Goal: Register for event/course

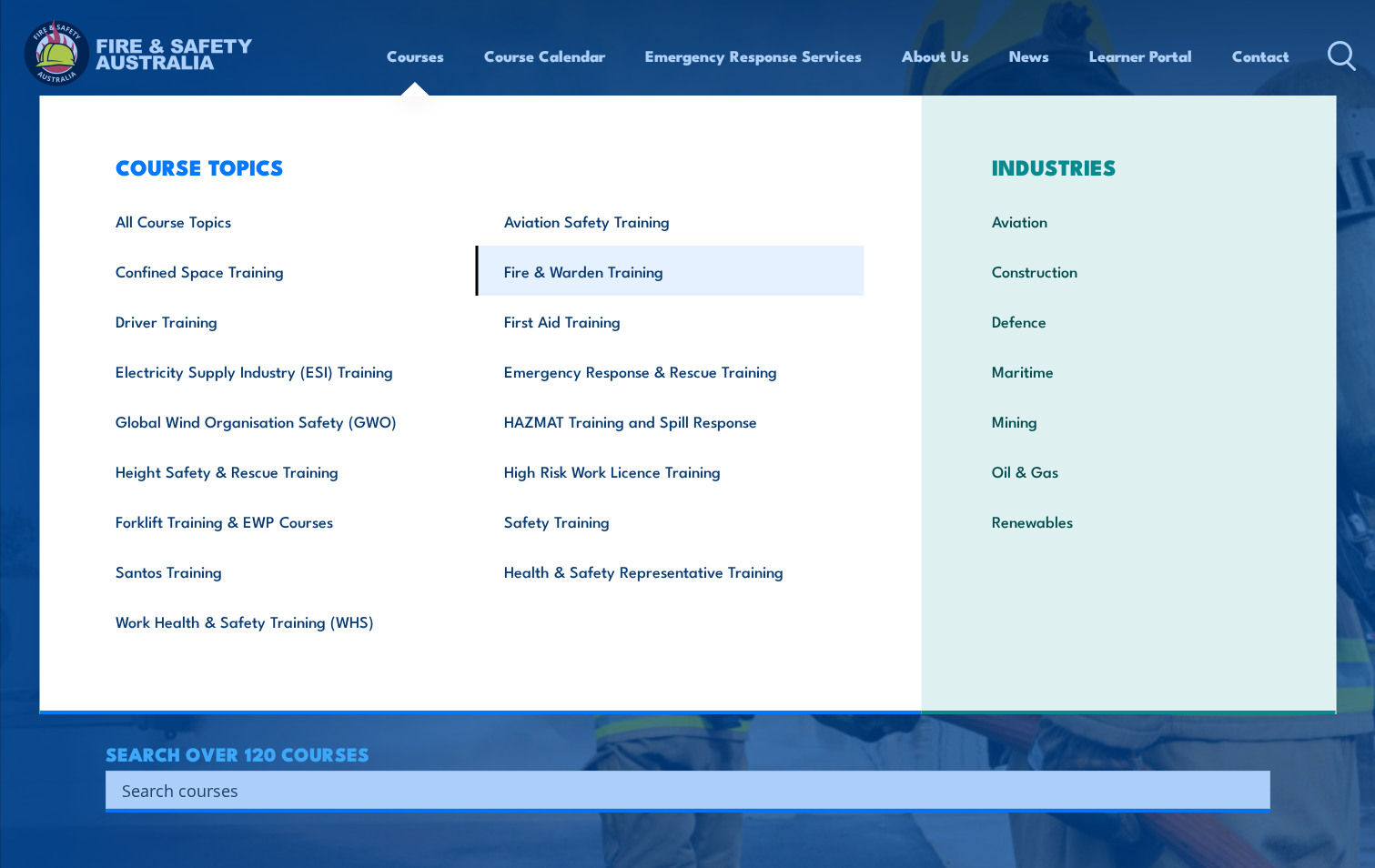
click at [548, 270] on link "Fire & Warden Training" at bounding box center [671, 270] width 389 height 50
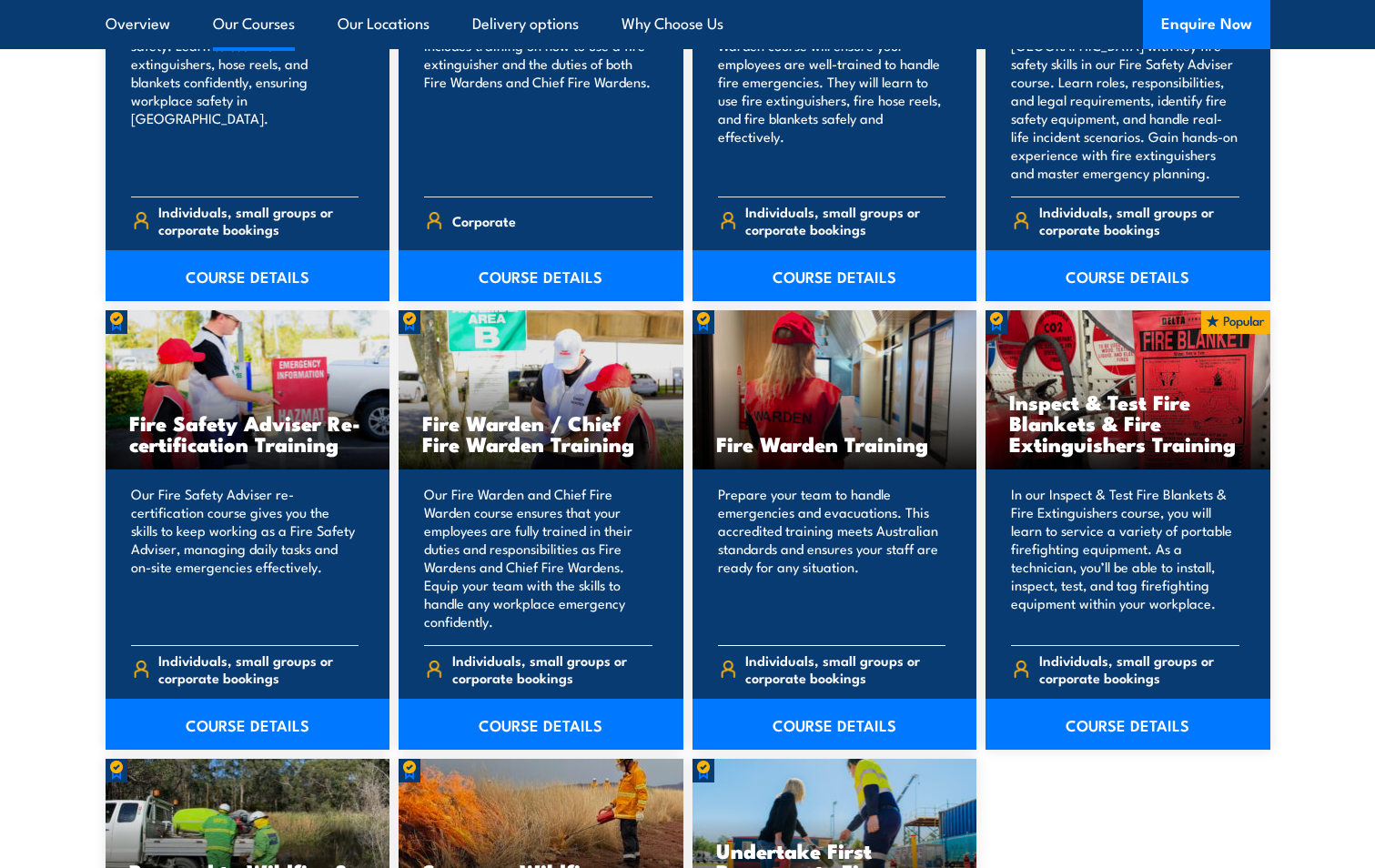
scroll to position [2184, 0]
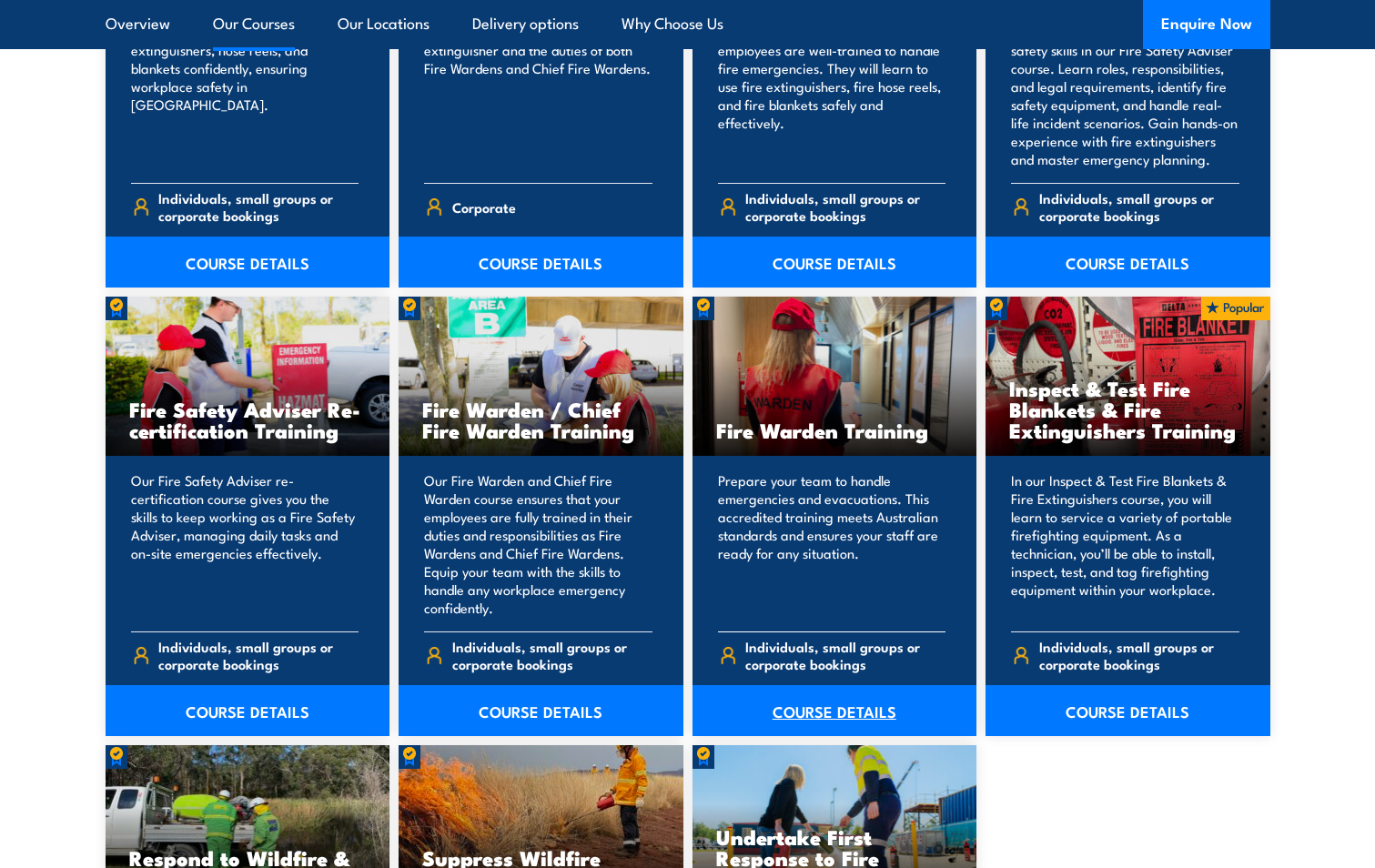
click at [823, 707] on link "COURSE DETAILS" at bounding box center [835, 710] width 285 height 51
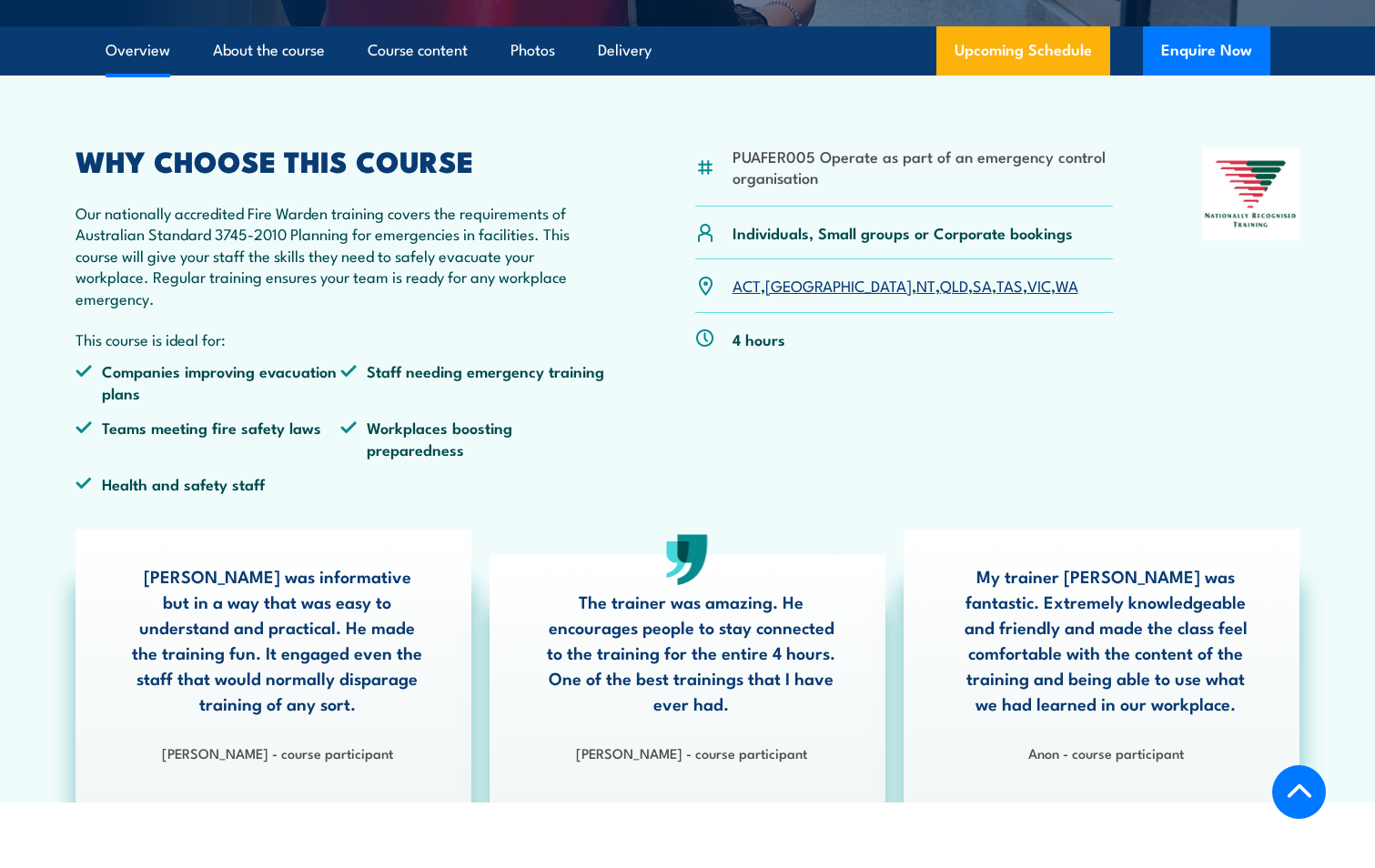
scroll to position [546, 0]
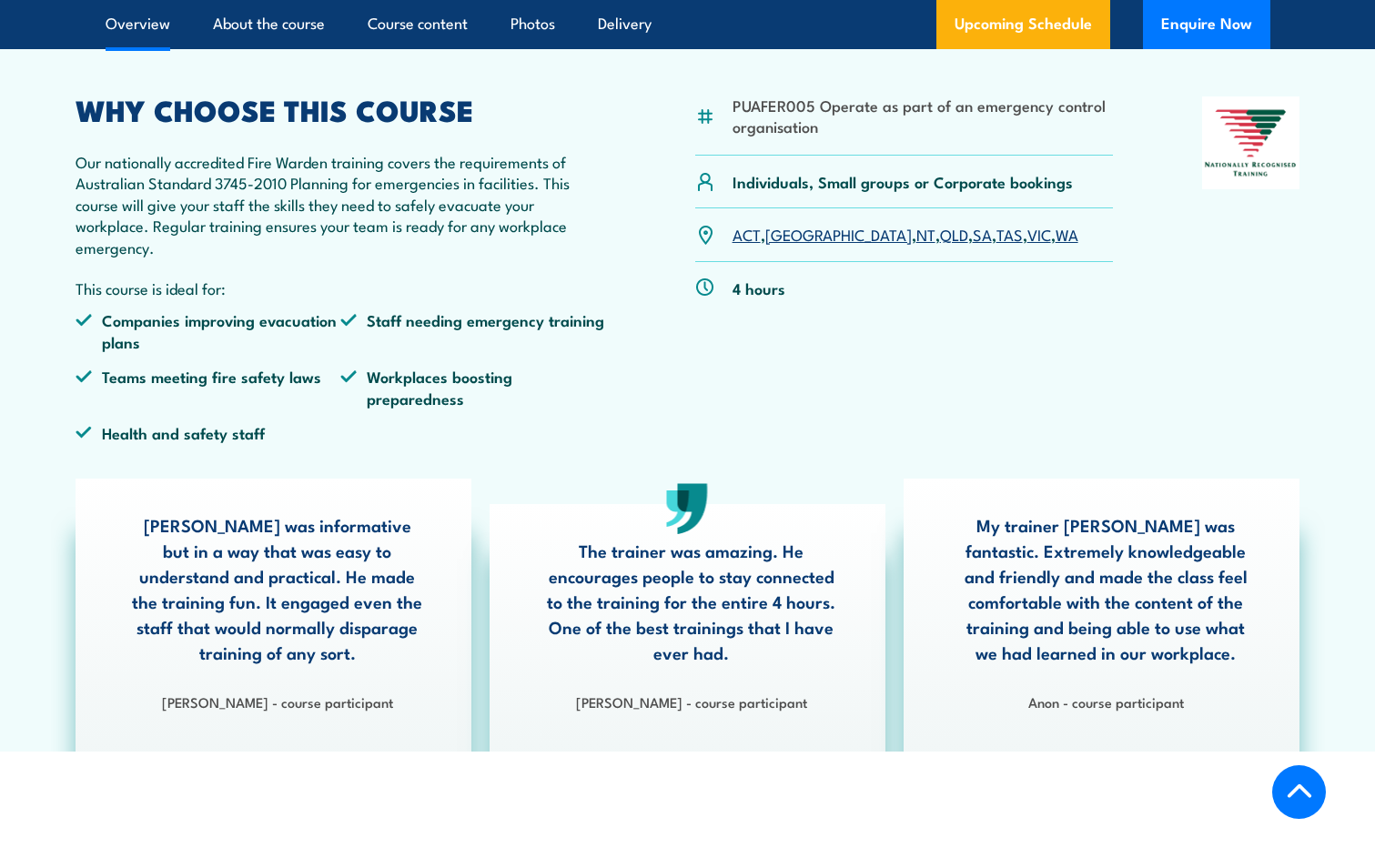
click at [940, 239] on link "QLD" at bounding box center [954, 234] width 28 height 22
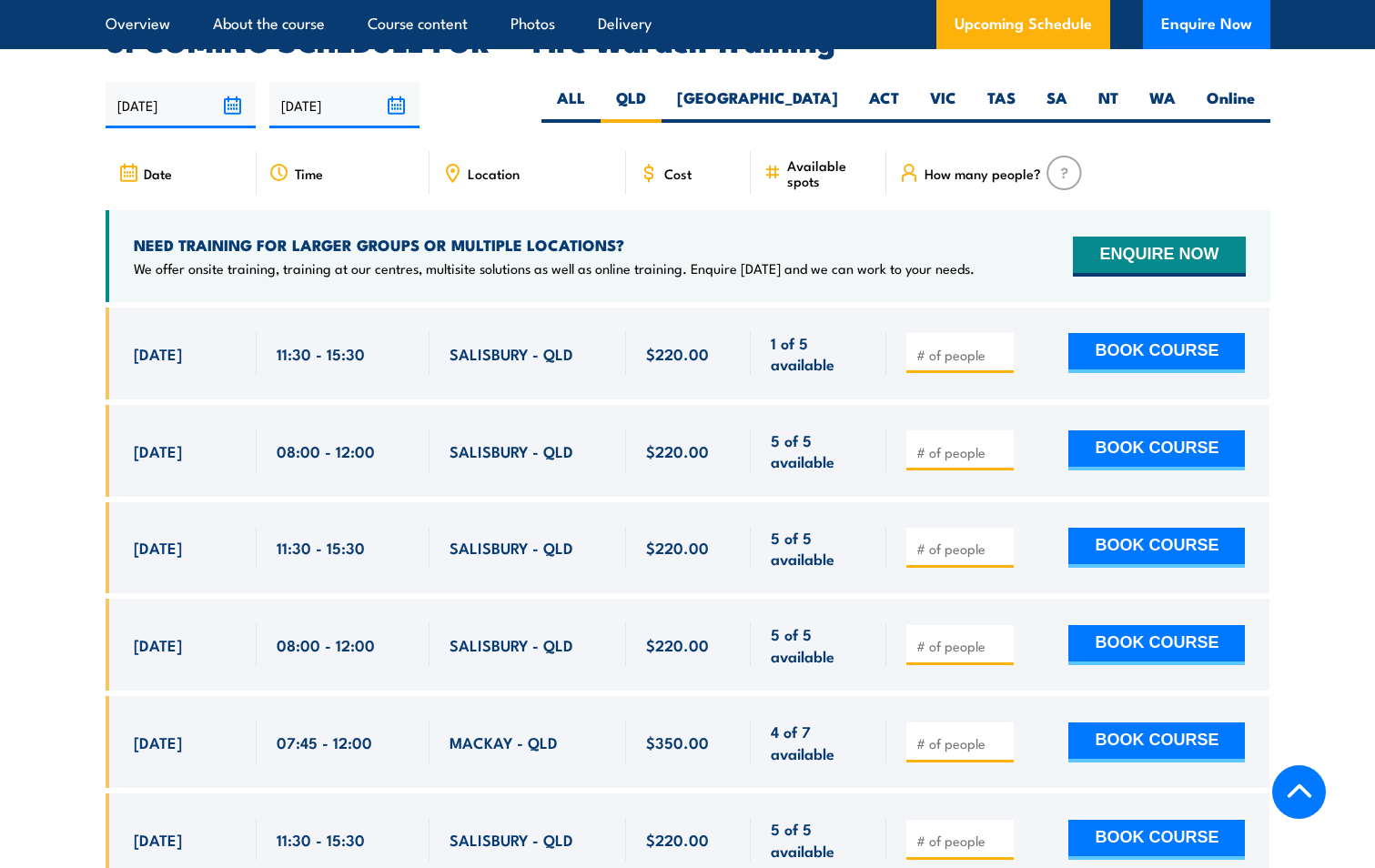
scroll to position [3476, 0]
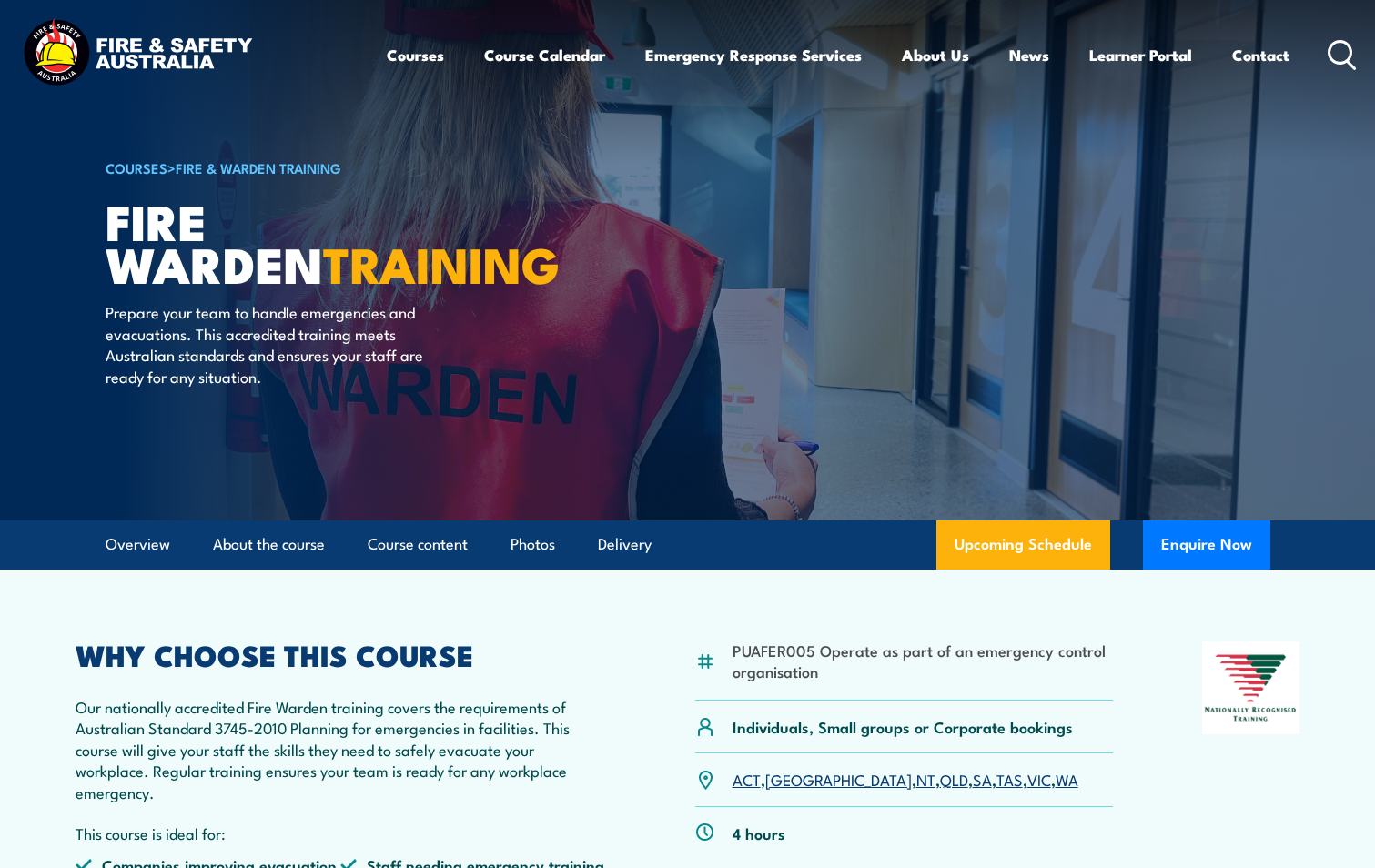
scroll to position [0, 0]
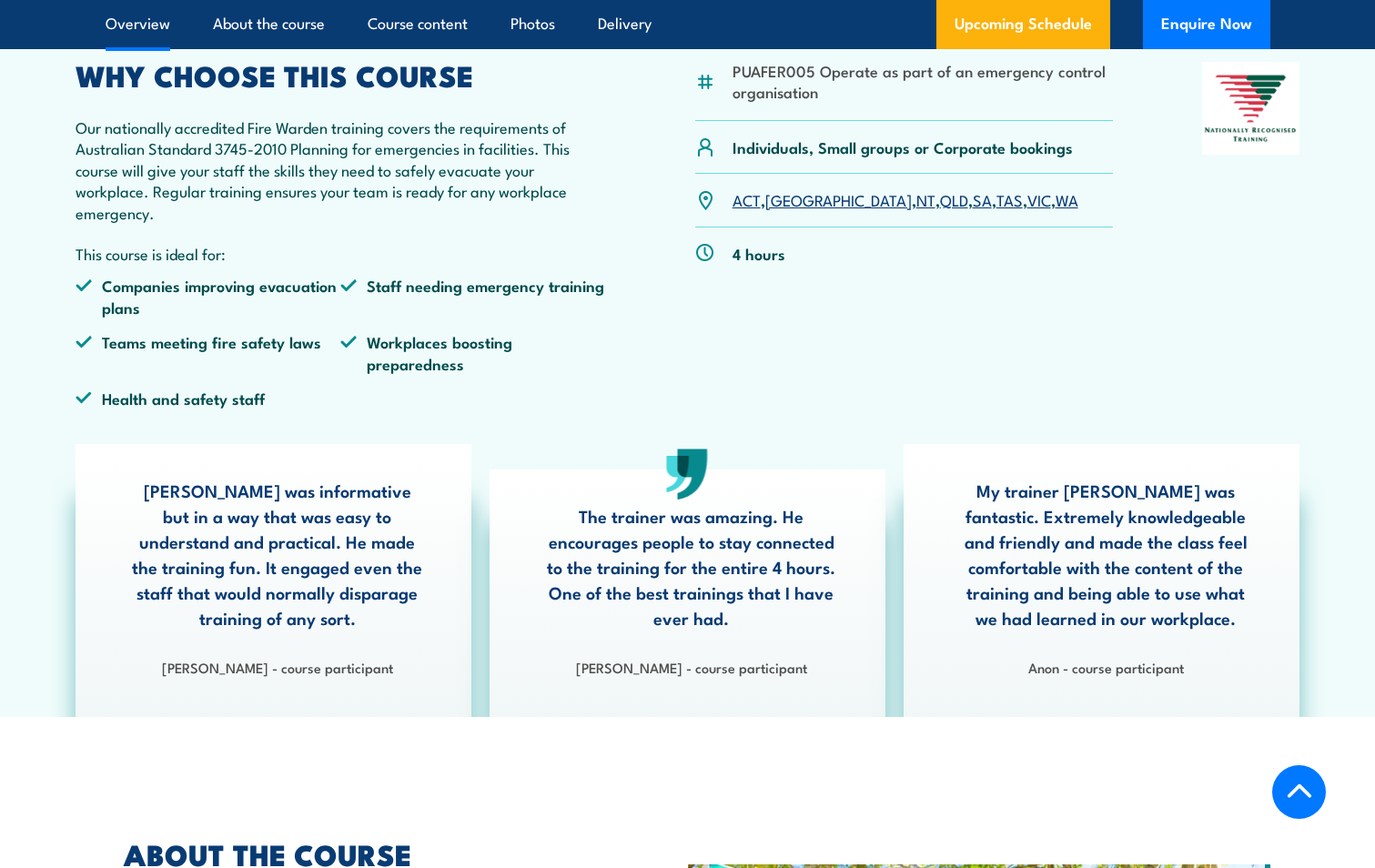
scroll to position [546, 0]
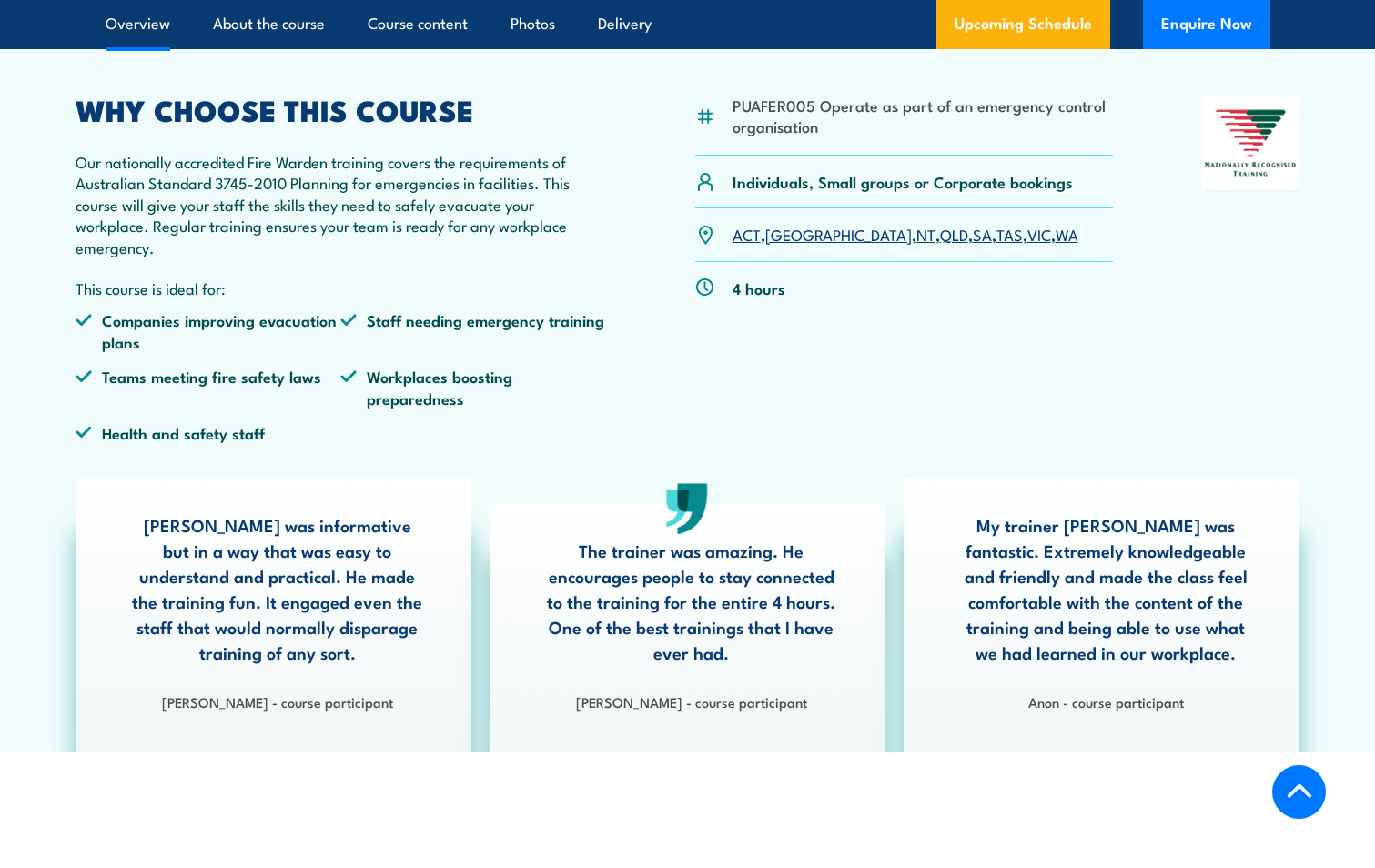
drag, startPoint x: 856, startPoint y: 236, endPoint x: 854, endPoint y: 259, distance: 23.1
click at [940, 236] on link "QLD" at bounding box center [954, 234] width 28 height 22
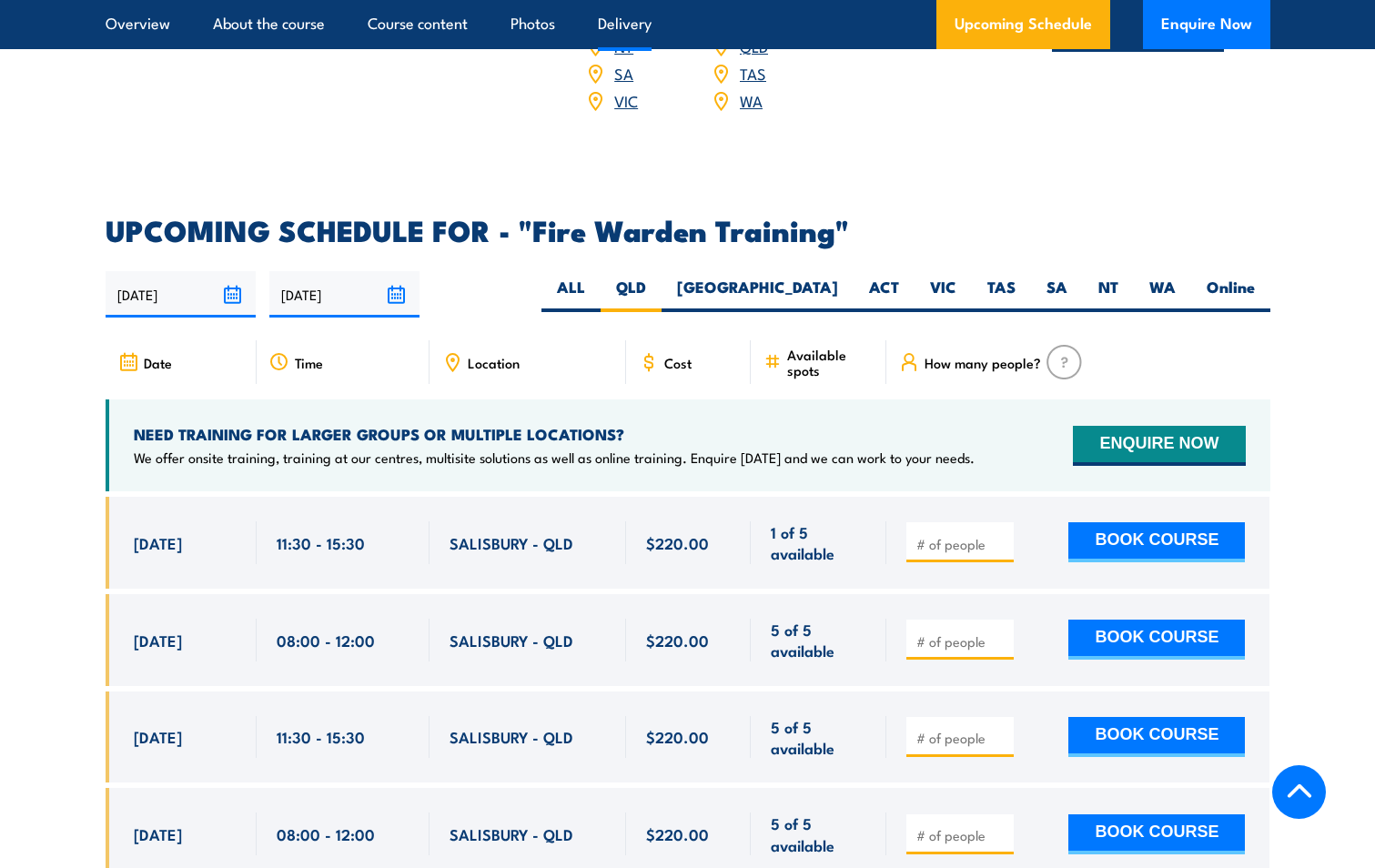
scroll to position [3384, 0]
